Goal: Find contact information: Find contact information

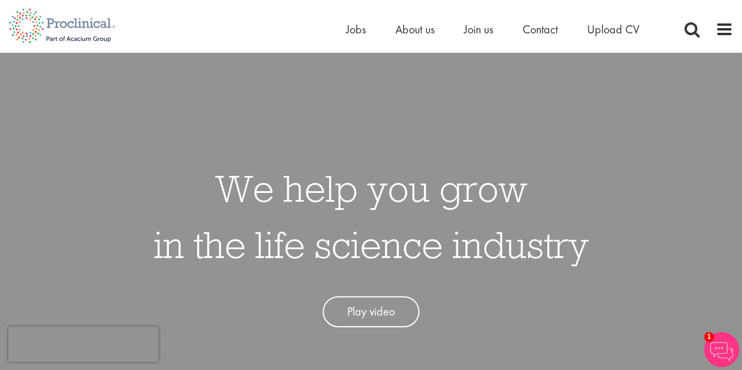
click at [734, 30] on div "Home Jobs About us Join us Contact Upload CV" at bounding box center [371, 22] width 742 height 44
click at [726, 33] on span at bounding box center [725, 30] width 18 height 18
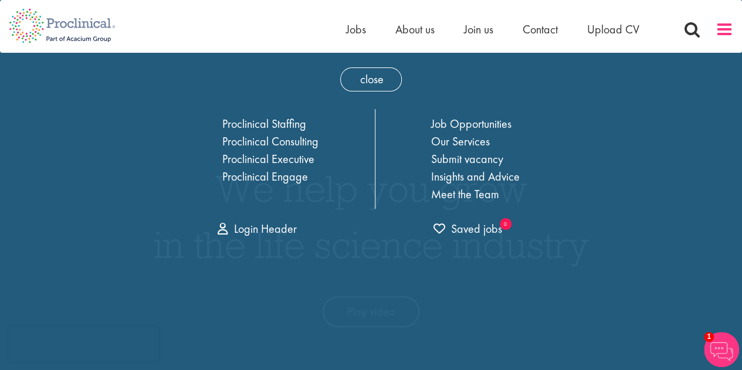
click at [720, 32] on span at bounding box center [725, 30] width 18 height 18
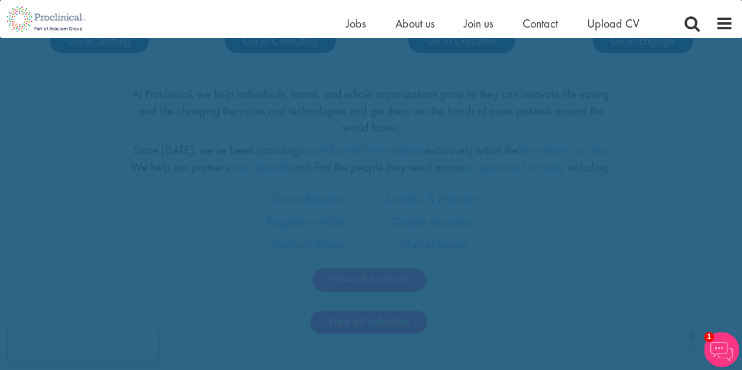
scroll to position [645, 0]
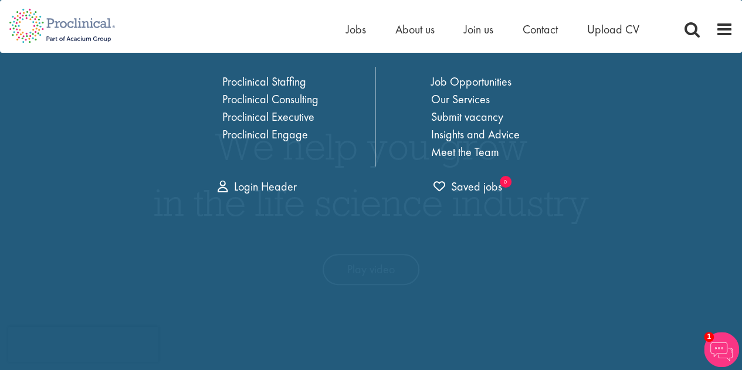
scroll to position [0, 0]
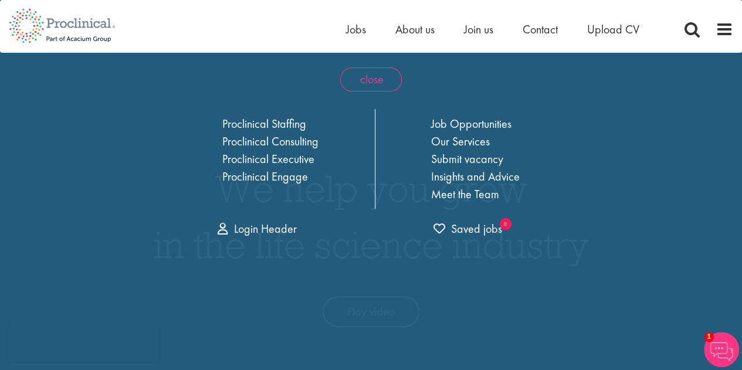
click at [369, 82] on span "close" at bounding box center [371, 79] width 62 height 24
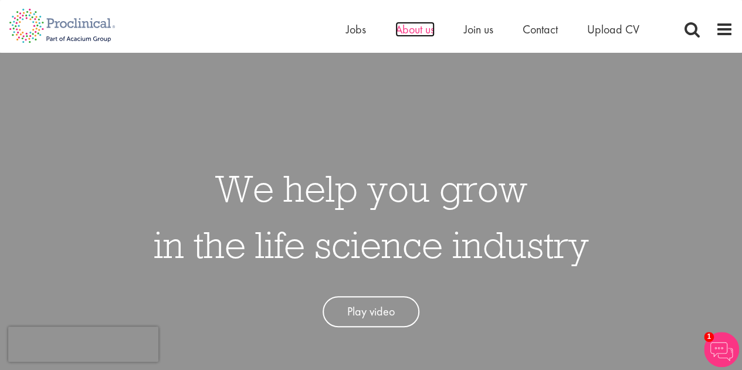
click at [420, 22] on span "About us" at bounding box center [414, 29] width 39 height 15
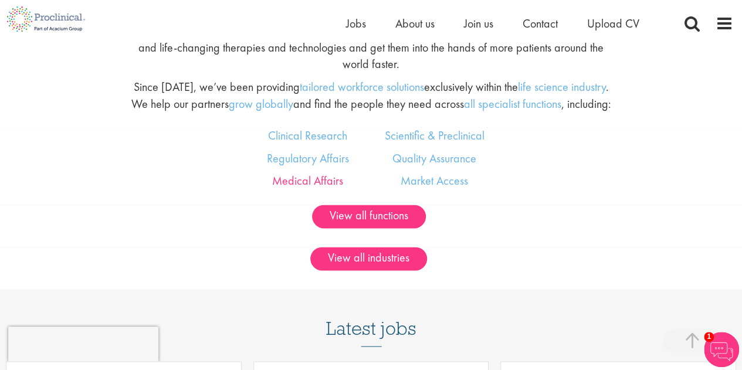
scroll to position [645, 0]
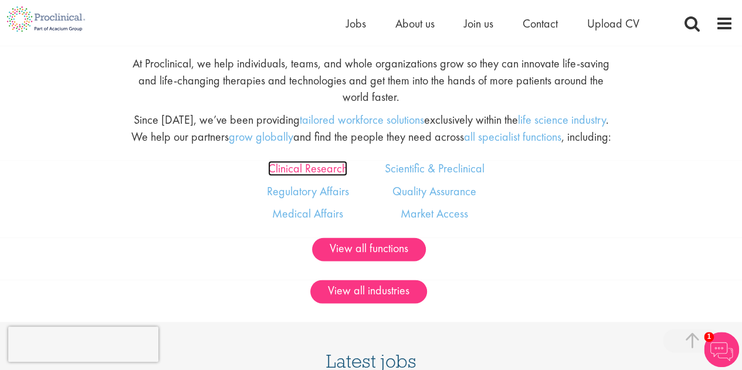
click at [287, 167] on link "Clinical Research" at bounding box center [307, 168] width 79 height 15
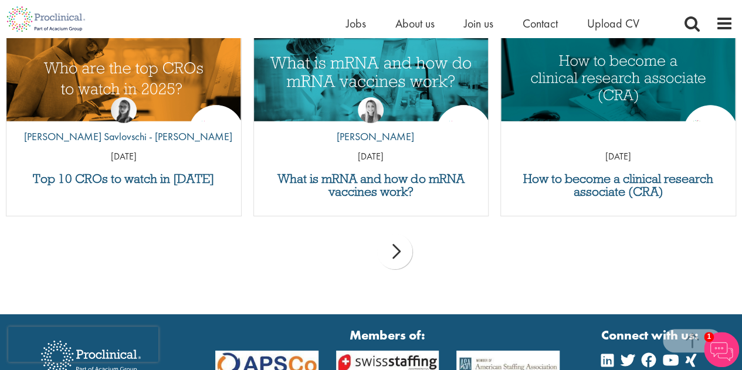
scroll to position [1818, 0]
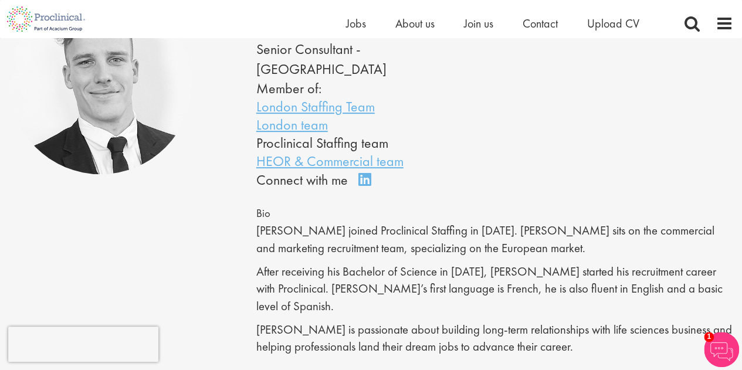
scroll to position [117, 0]
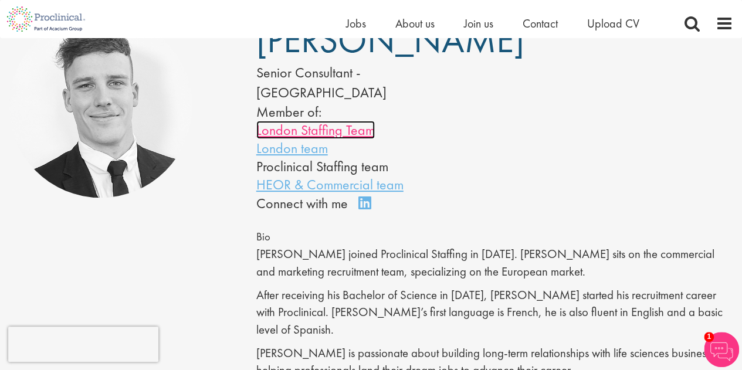
click at [338, 138] on link "London Staffing Team" at bounding box center [315, 130] width 118 height 18
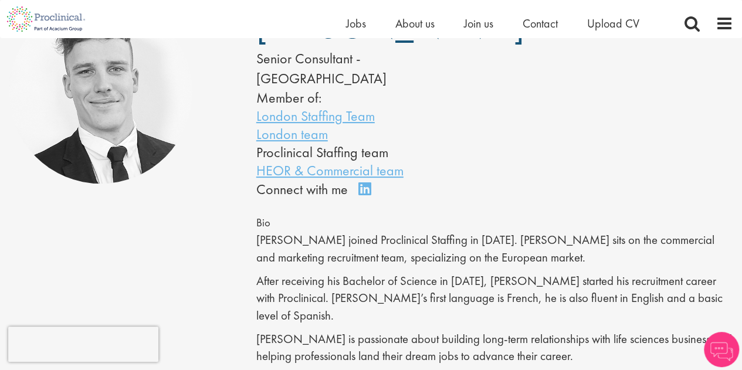
scroll to position [117, 0]
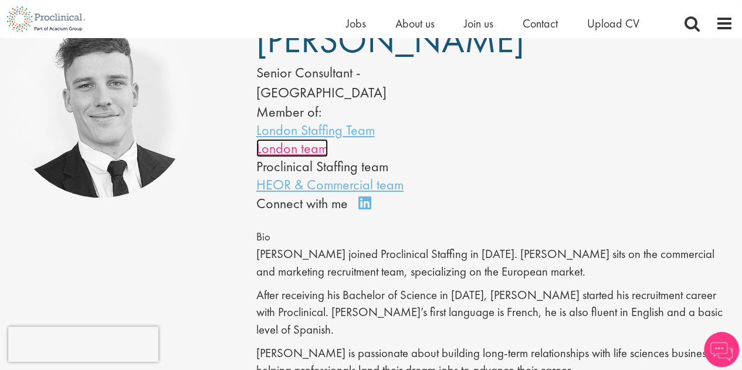
click at [284, 157] on link "London team" at bounding box center [292, 148] width 72 height 18
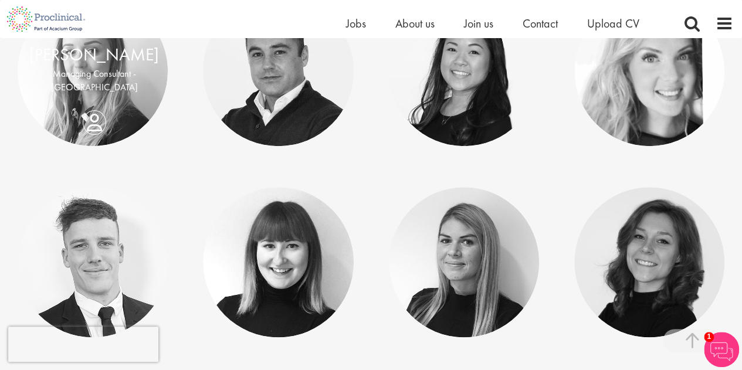
scroll to position [2756, 0]
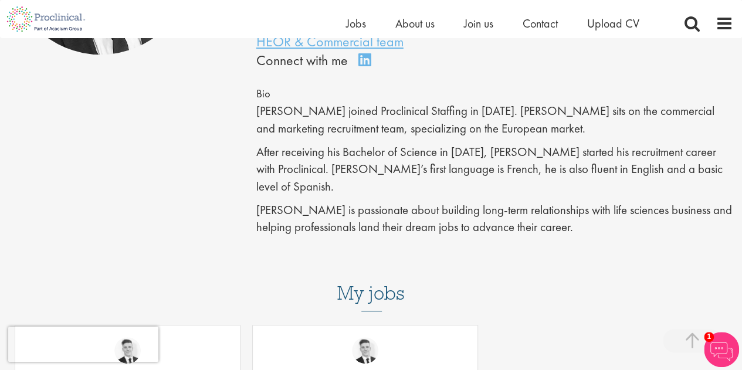
scroll to position [235, 0]
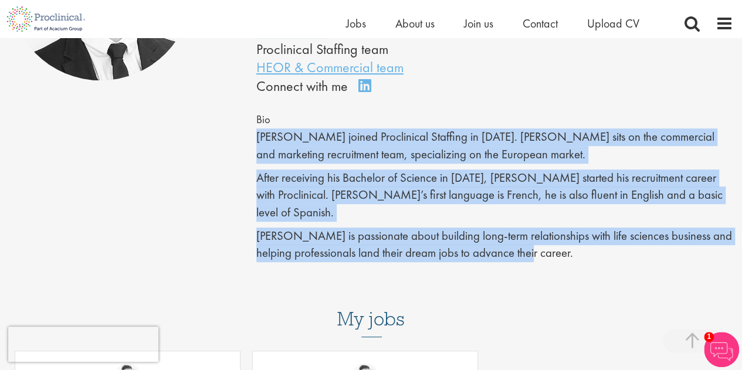
drag, startPoint x: 252, startPoint y: 137, endPoint x: 534, endPoint y: 250, distance: 304.2
click at [534, 250] on div "[PERSON_NAME] Senior Consultant - [GEOGRAPHIC_DATA] Member of: London Staffing …" at bounding box center [494, 88] width 494 height 383
copy div "[PERSON_NAME] joined Proclinical Staffing in [DATE]. [PERSON_NAME] sits on the …"
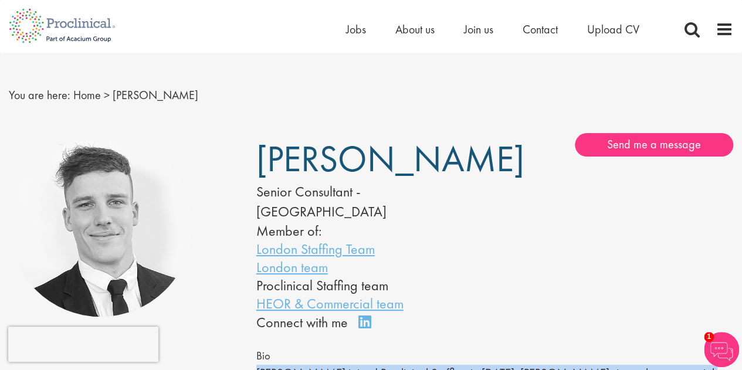
scroll to position [0, 0]
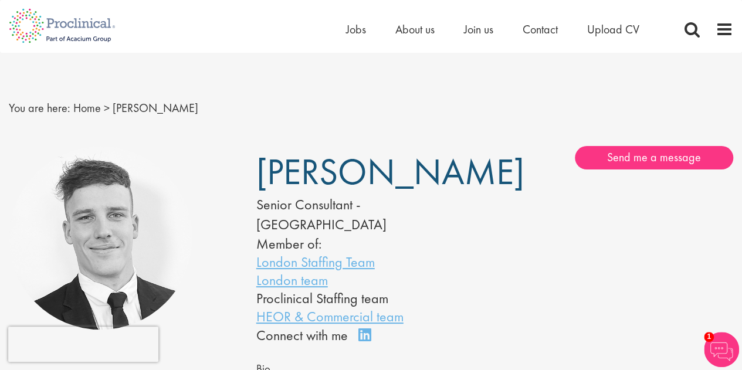
click at [257, 109] on nav "You are here: Home > [PERSON_NAME]" at bounding box center [371, 108] width 724 height 29
